Goal: Find specific page/section: Find specific page/section

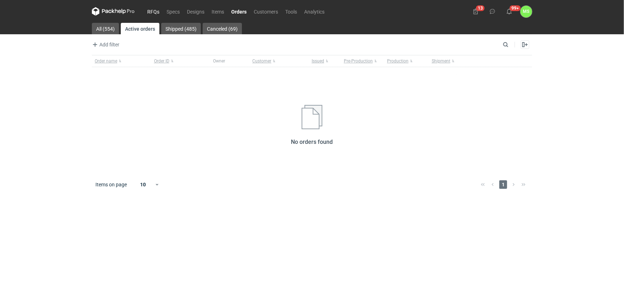
click at [153, 11] on link "RFQs" at bounding box center [153, 11] width 19 height 9
click at [237, 10] on link "Orders" at bounding box center [239, 11] width 23 height 9
click at [100, 28] on link "All (554)" at bounding box center [105, 28] width 27 height 11
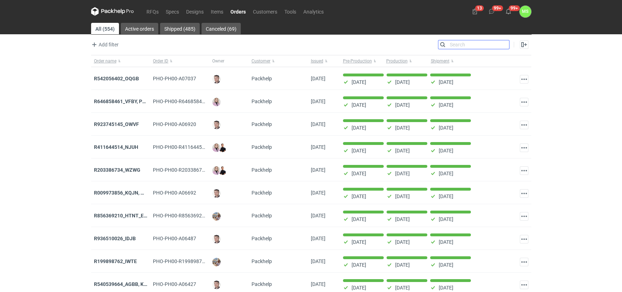
click at [504, 45] on input "Search" at bounding box center [474, 44] width 71 height 9
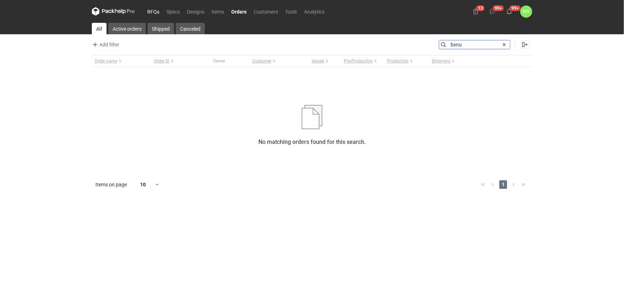
type input "bxnu"
click at [150, 10] on link "RFQs" at bounding box center [153, 11] width 19 height 9
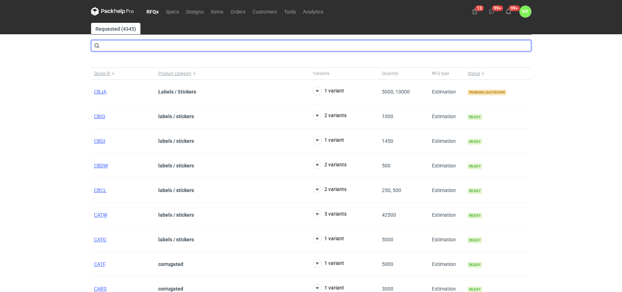
click at [148, 48] on input "text" at bounding box center [311, 45] width 440 height 11
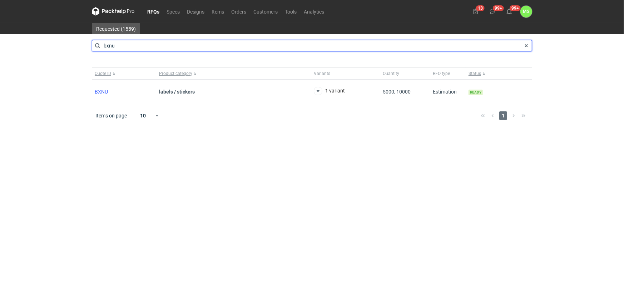
type input "bxnu"
